Goal: Task Accomplishment & Management: Manage account settings

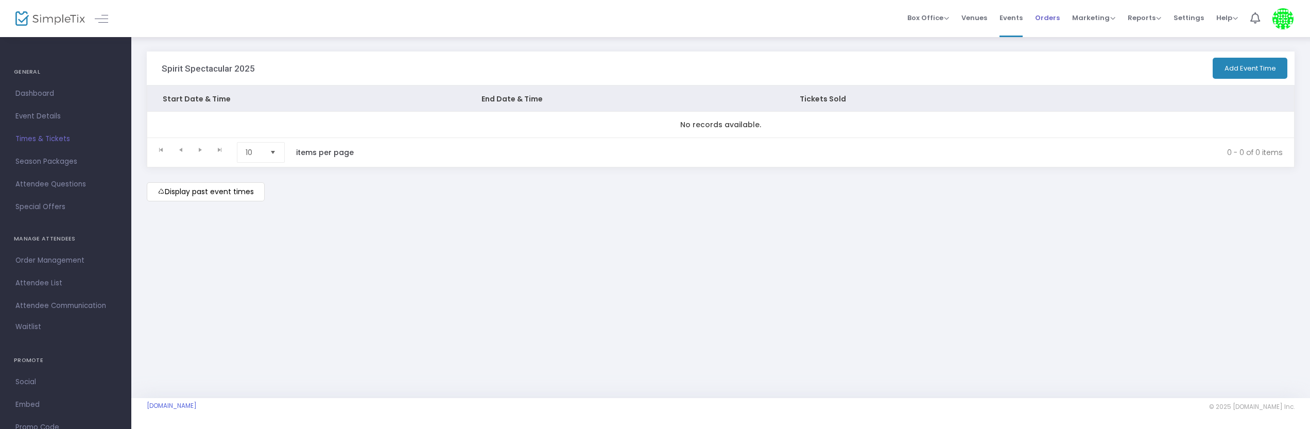
click at [1056, 16] on span "Orders" at bounding box center [1047, 18] width 25 height 26
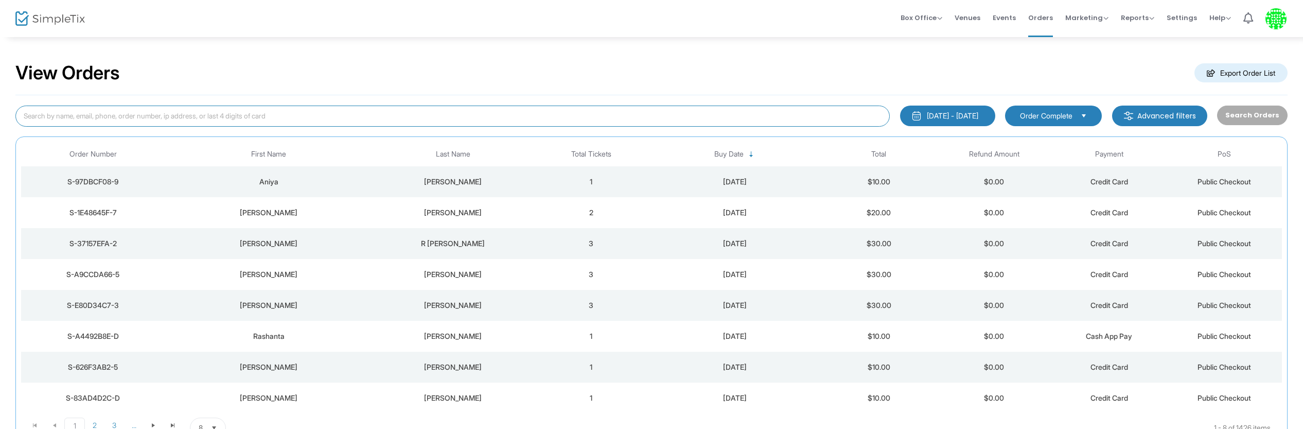
click at [257, 108] on input at bounding box center [452, 116] width 875 height 21
paste input "[PERSON_NAME][EMAIL_ADDRESS][PERSON_NAME][DOMAIN_NAME]"
type input "[PERSON_NAME][EMAIL_ADDRESS][PERSON_NAME][DOMAIN_NAME]"
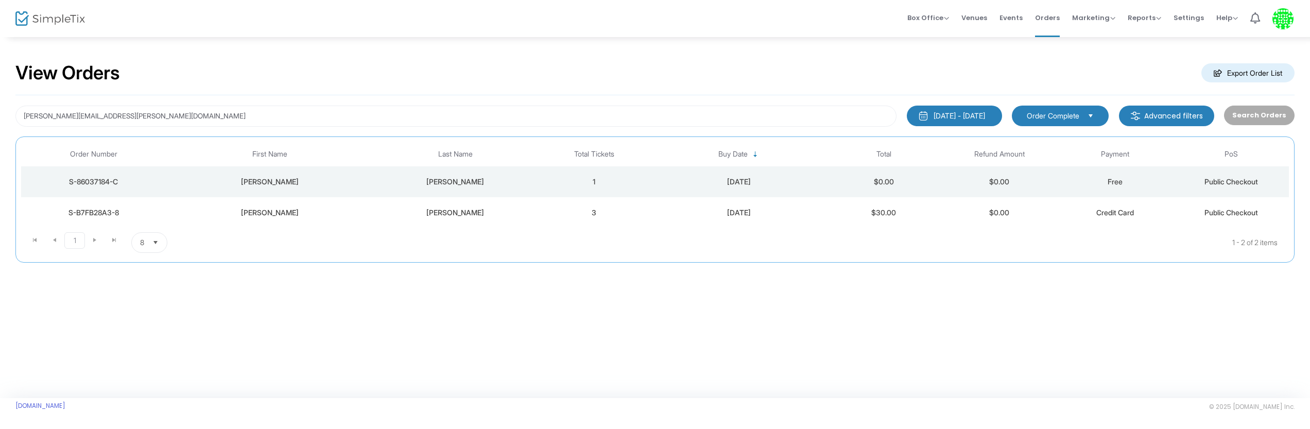
click at [307, 214] on div "[PERSON_NAME]" at bounding box center [269, 212] width 203 height 10
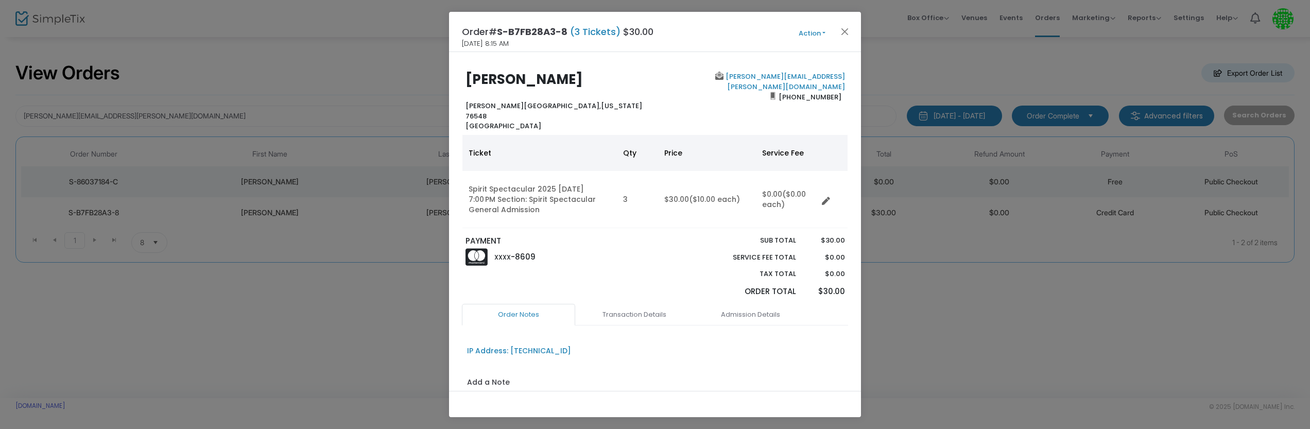
click at [816, 32] on button "Action" at bounding box center [812, 33] width 62 height 11
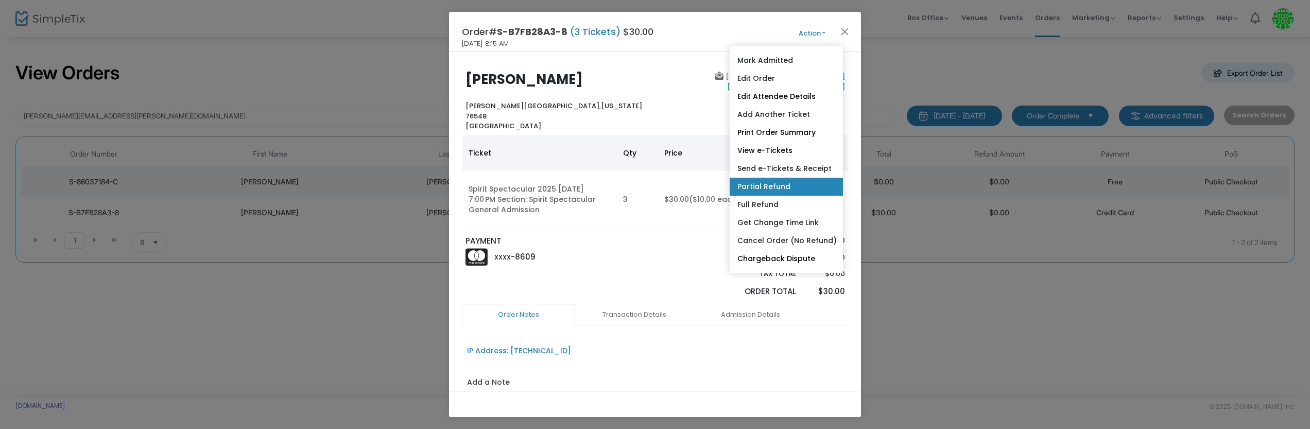
click at [777, 184] on link "Partial Refund" at bounding box center [785, 187] width 113 height 18
radio input "true"
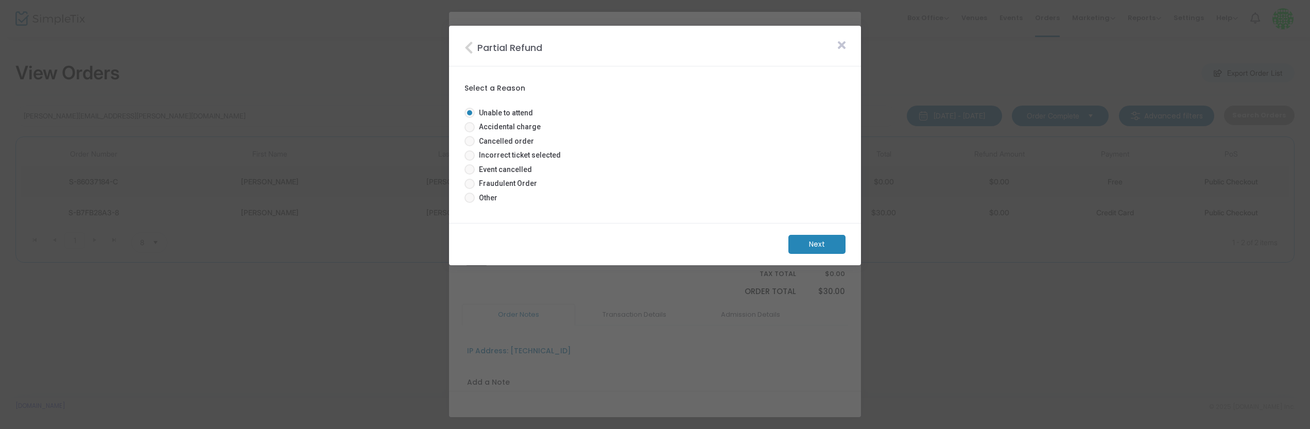
click at [514, 126] on span "Accidental charge" at bounding box center [508, 126] width 66 height 11
click at [469, 132] on input "Accidental charge" at bounding box center [469, 132] width 1 height 1
radio input "true"
click at [816, 244] on m-button "Next" at bounding box center [816, 244] width 57 height 19
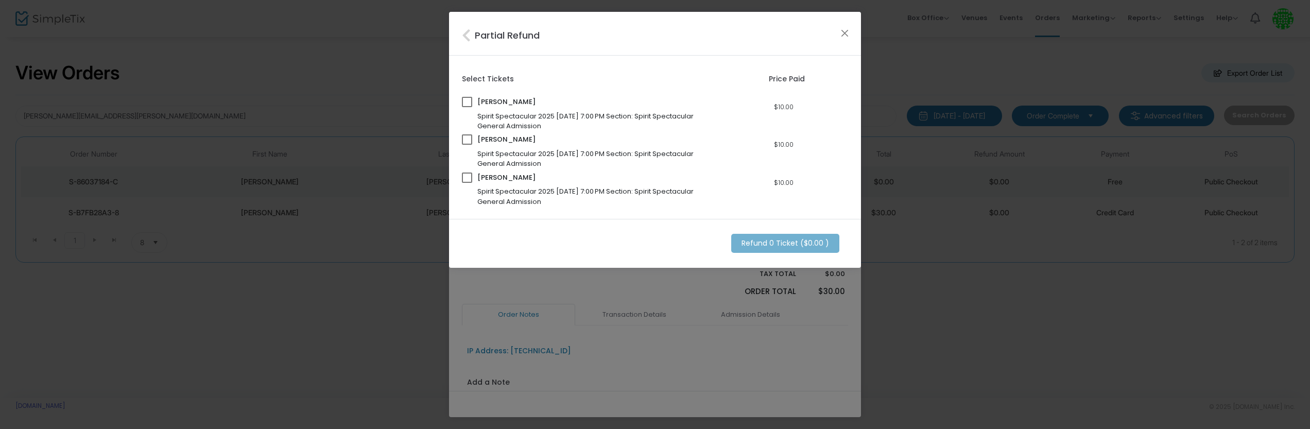
click at [468, 102] on span at bounding box center [467, 102] width 10 height 10
click at [467, 107] on input "checkbox" at bounding box center [466, 107] width 1 height 1
checkbox input "true"
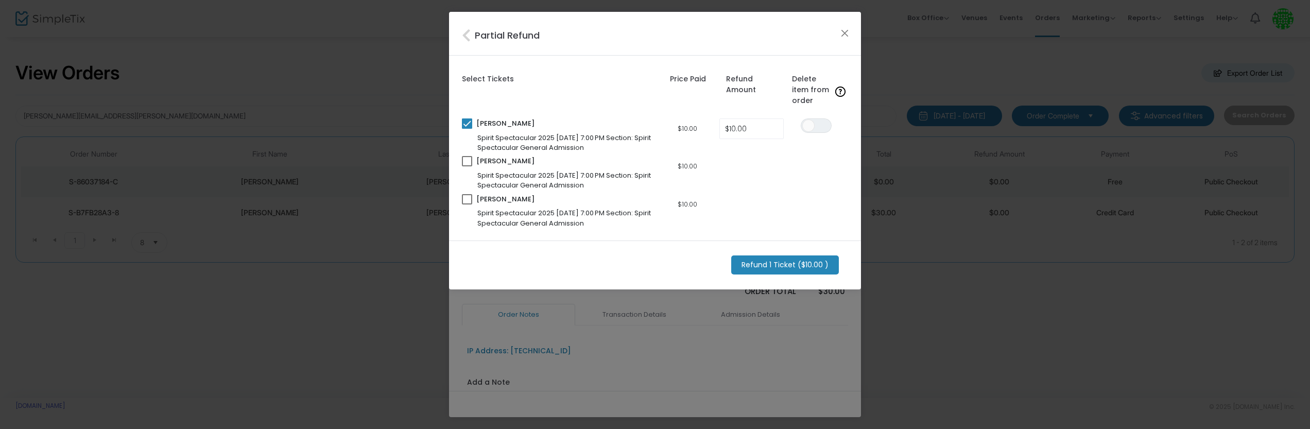
click at [785, 265] on m-button "Refund 1 Ticket ($10.00 )" at bounding box center [785, 264] width 108 height 19
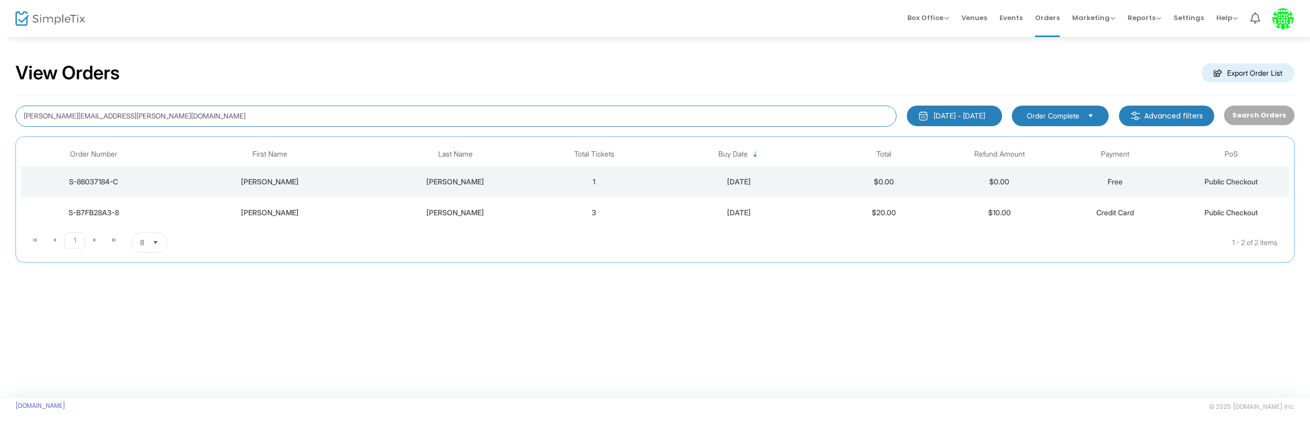
drag, startPoint x: 146, startPoint y: 119, endPoint x: 27, endPoint y: 109, distance: 119.4
click at [27, 109] on input "[PERSON_NAME][EMAIL_ADDRESS][PERSON_NAME][DOMAIN_NAME]" at bounding box center [455, 116] width 881 height 21
paste input "[EMAIL_ADDRESS]"
type input "[EMAIL_ADDRESS][DOMAIN_NAME]"
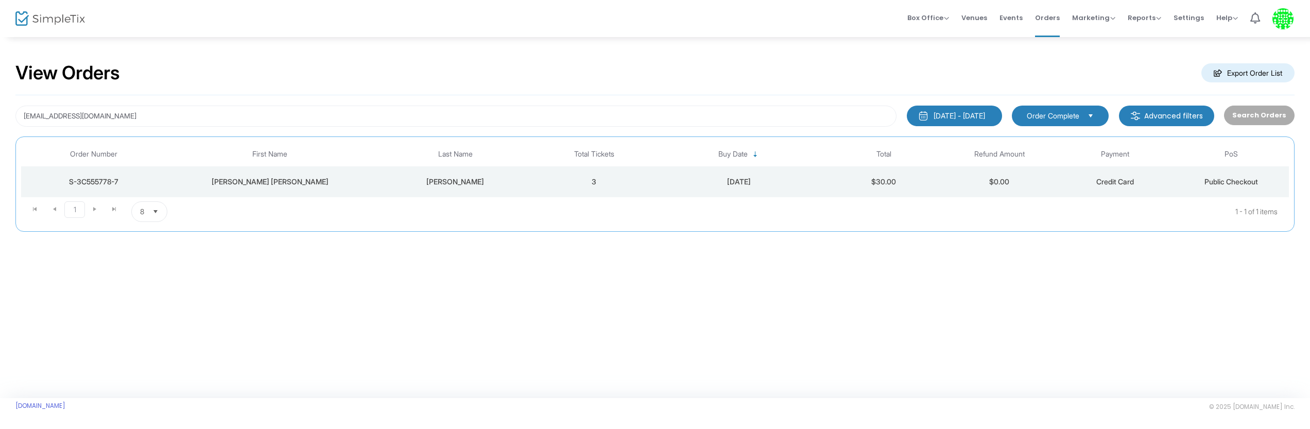
click at [278, 183] on div "[PERSON_NAME] [PERSON_NAME]" at bounding box center [269, 182] width 203 height 10
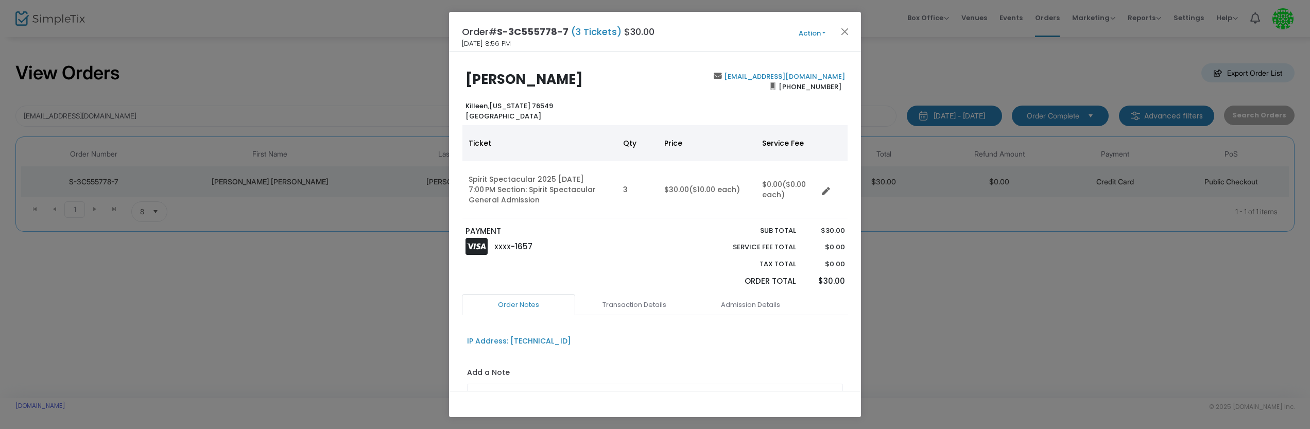
click at [809, 35] on button "Action" at bounding box center [812, 33] width 62 height 11
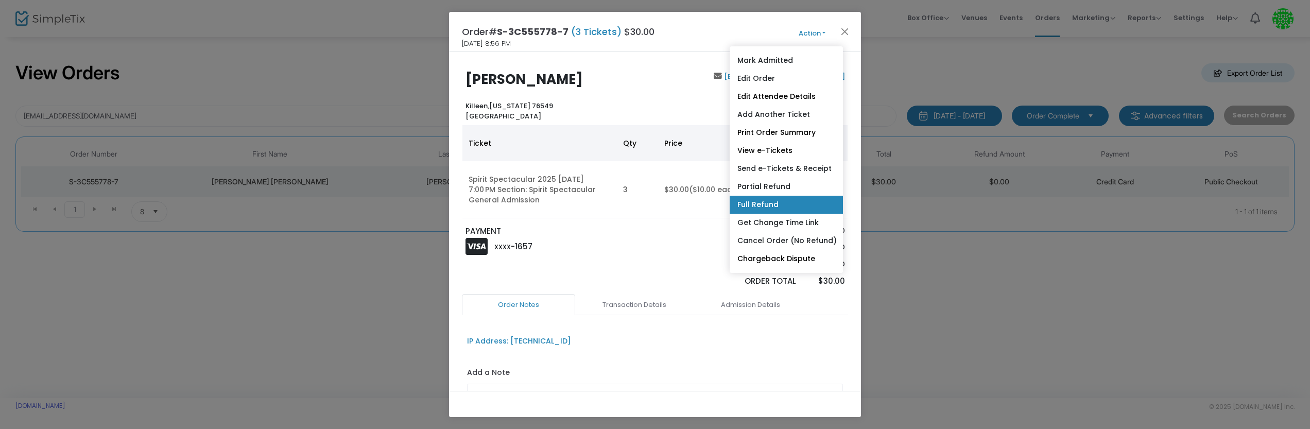
click at [780, 201] on link "Full Refund" at bounding box center [785, 205] width 113 height 18
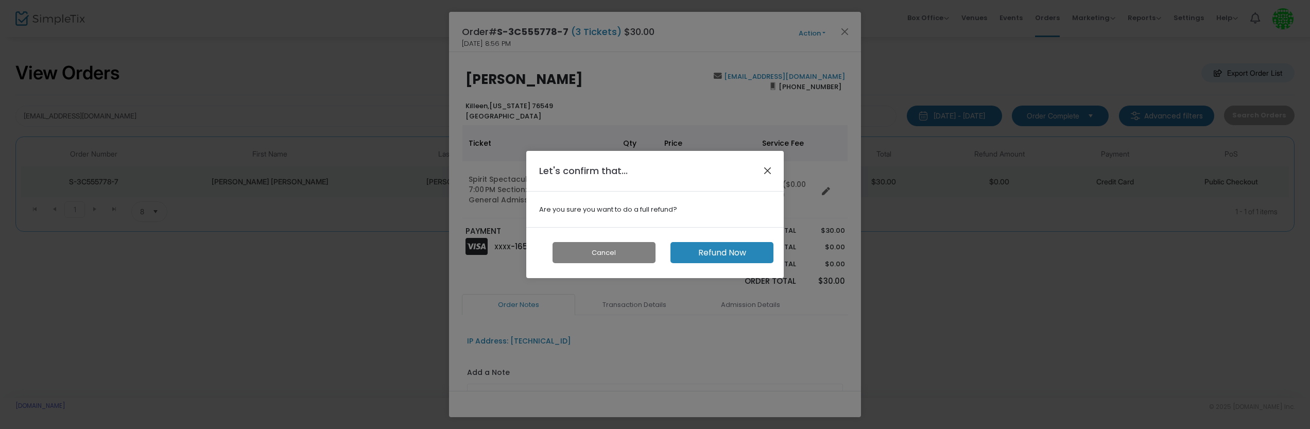
click at [767, 168] on button "Close" at bounding box center [767, 170] width 13 height 13
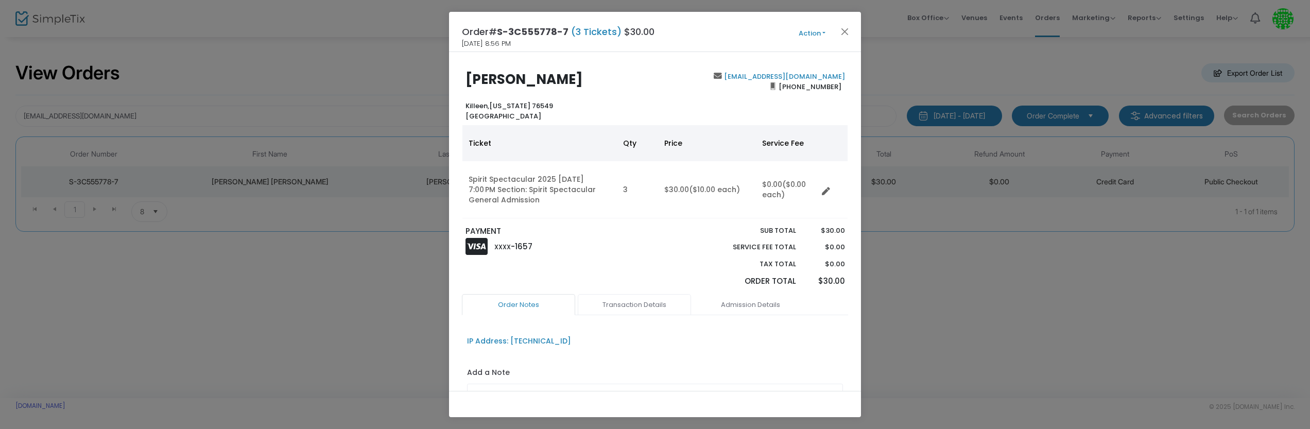
click at [641, 306] on link "Transaction Details" at bounding box center [634, 305] width 113 height 22
click at [741, 303] on link "Admission Details" at bounding box center [749, 305] width 113 height 22
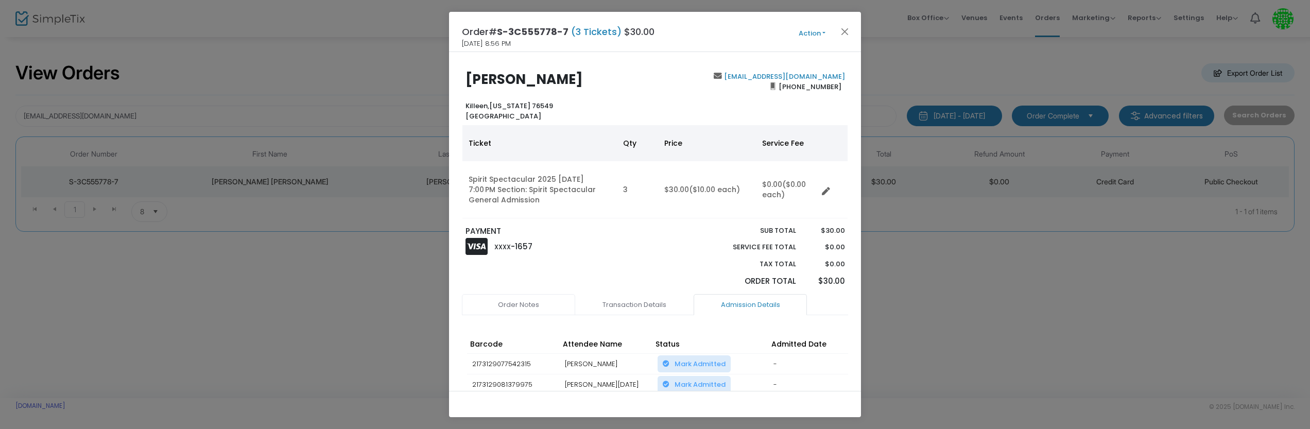
click at [504, 306] on link "Order Notes" at bounding box center [518, 305] width 113 height 22
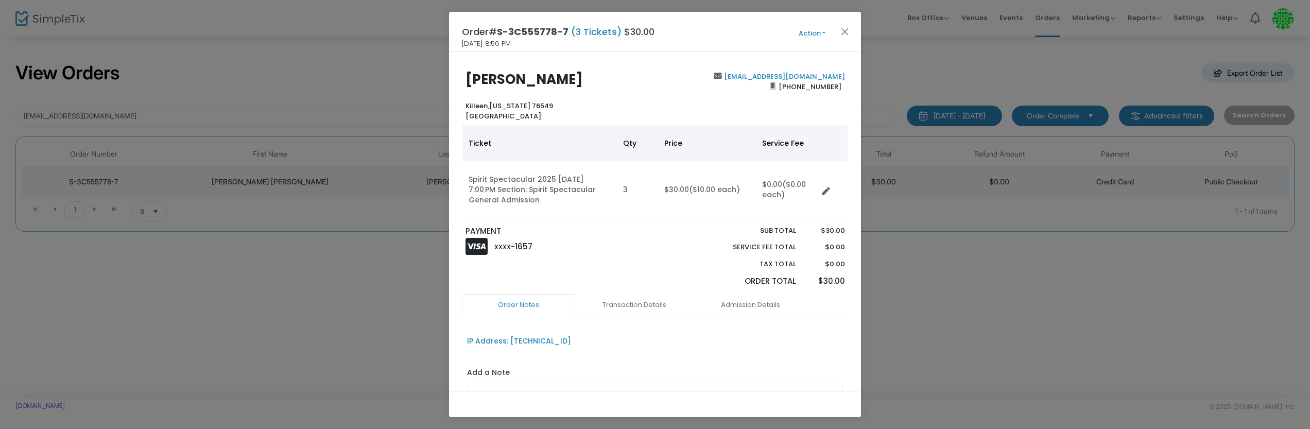
click at [805, 33] on button "Action" at bounding box center [812, 33] width 62 height 11
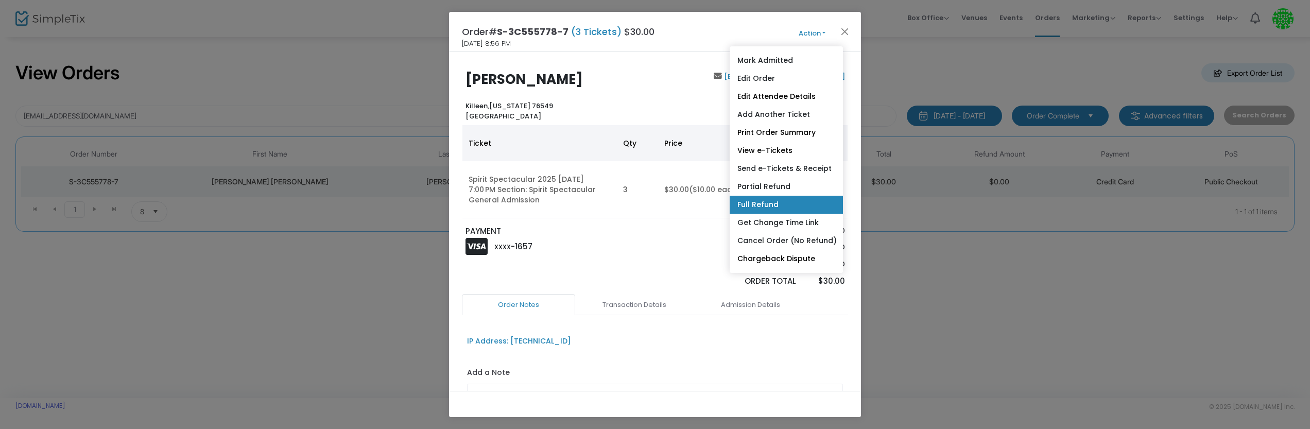
click at [784, 201] on link "Full Refund" at bounding box center [785, 205] width 113 height 18
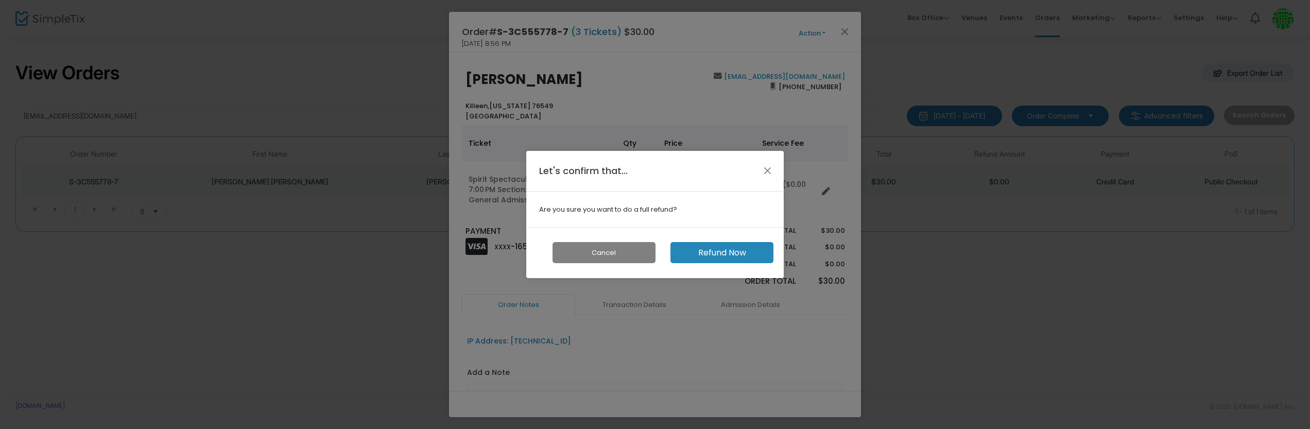
click at [710, 252] on button "Refund Now" at bounding box center [721, 252] width 103 height 21
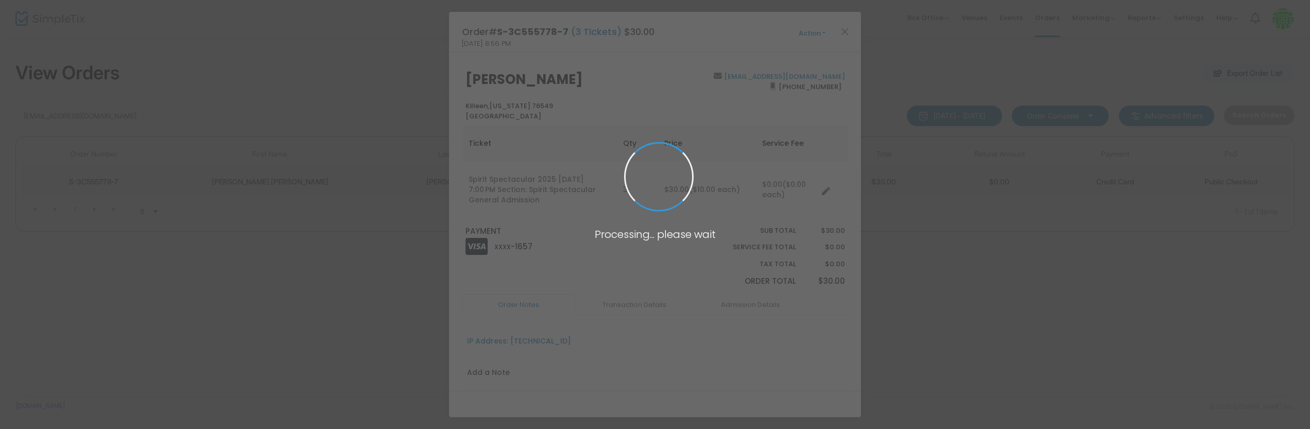
click at [263, 264] on span at bounding box center [655, 214] width 1310 height 429
